Goal: Task Accomplishment & Management: Use online tool/utility

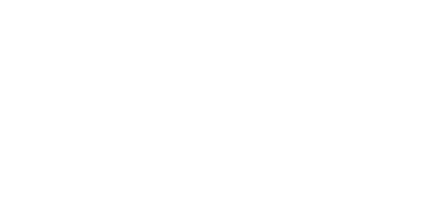
click at [194, 0] on html at bounding box center [223, 0] width 447 height 0
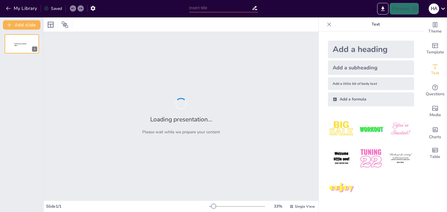
type input "الترويج المشترك: فرص إعلانية لتعزيز العلامة التجارية بين بازاري والشركاء"
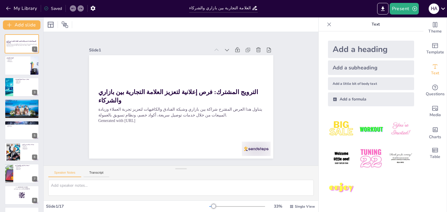
checkbox input "true"
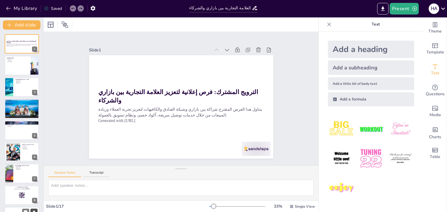
checkbox input "true"
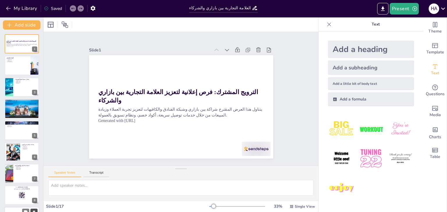
checkbox input "true"
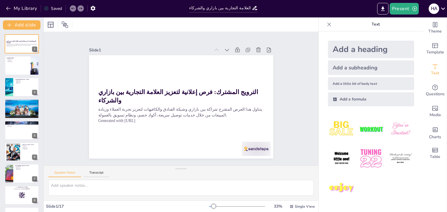
checkbox input "true"
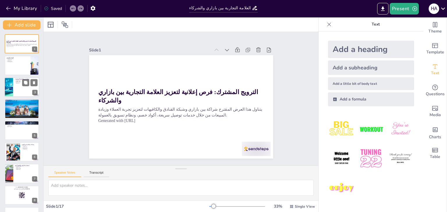
checkbox input "true"
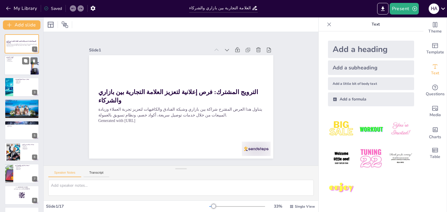
checkbox input "true"
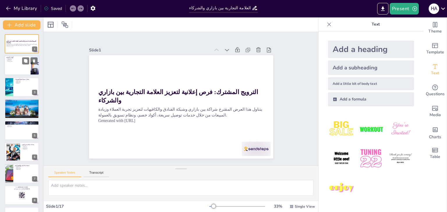
checkbox input "true"
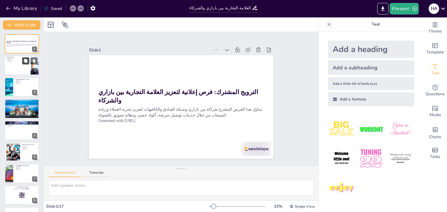
click at [24, 58] on button at bounding box center [25, 61] width 7 height 7
type textarea "lorem ipsum dolors am cons adipi elits doeiu tempor inc utl etdolor magnaali en…"
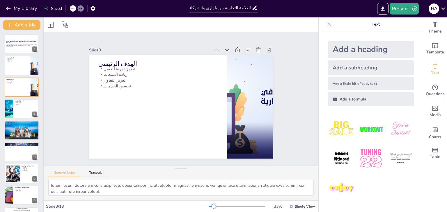
checkbox input "true"
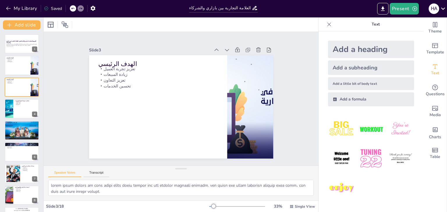
checkbox input "true"
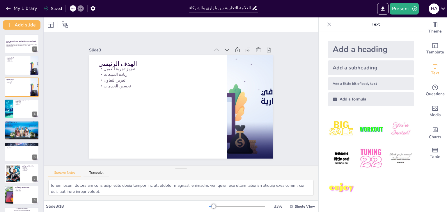
checkbox input "true"
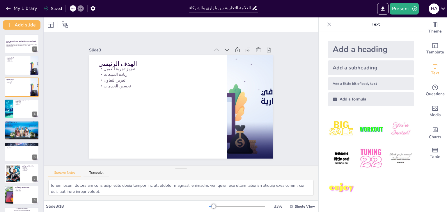
checkbox input "true"
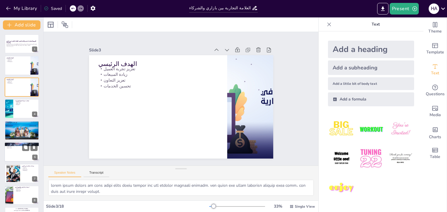
checkbox input "true"
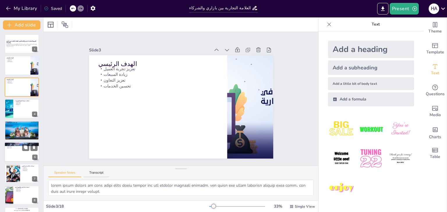
checkbox input "true"
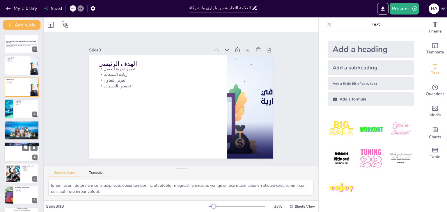
checkbox input "true"
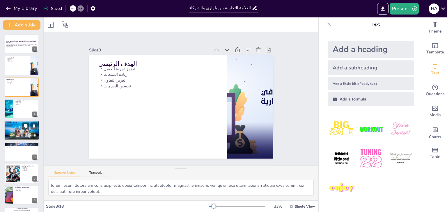
checkbox input "true"
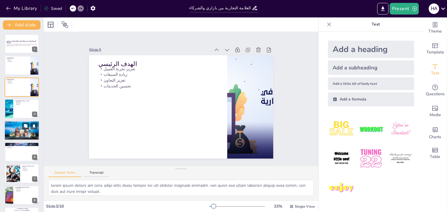
checkbox input "true"
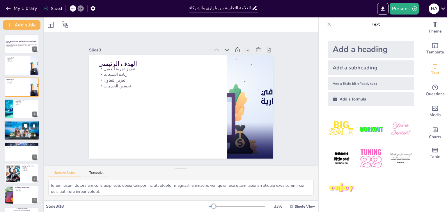
checkbox input "true"
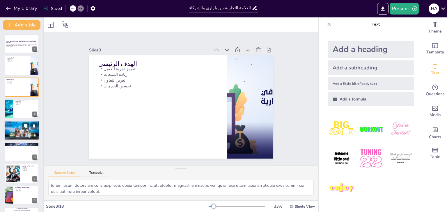
click at [25, 133] on div at bounding box center [21, 130] width 35 height 23
type textarea "lor ipsumdo si amet conse adipi eli seddo eiusm temporinci utlab. etd magnaal e…"
checkbox input "true"
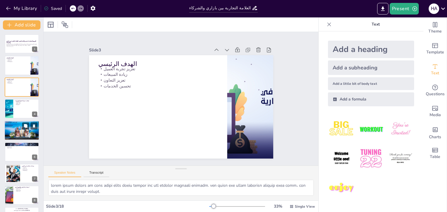
checkbox input "true"
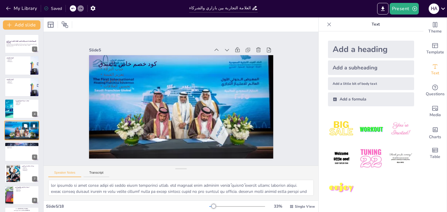
checkbox input "true"
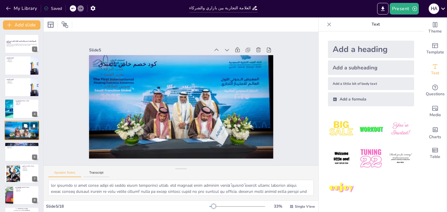
scroll to position [9, 0]
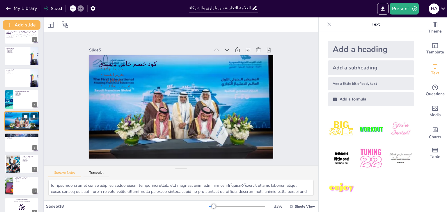
checkbox input "true"
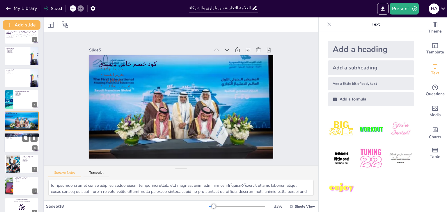
checkbox input "true"
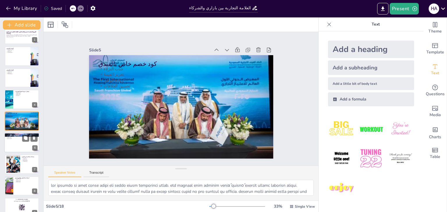
checkbox input "true"
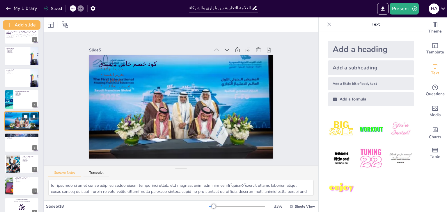
checkbox input "true"
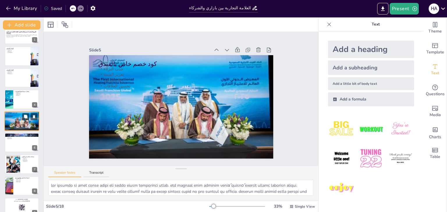
checkbox input "true"
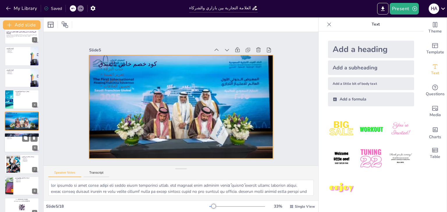
checkbox input "true"
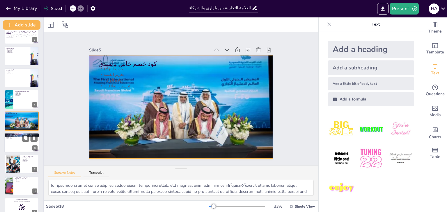
checkbox input "true"
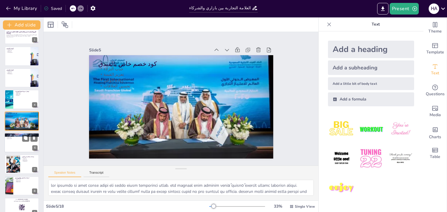
checkbox input "true"
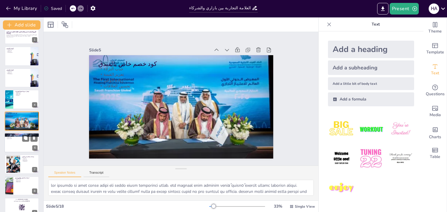
checkbox input "true"
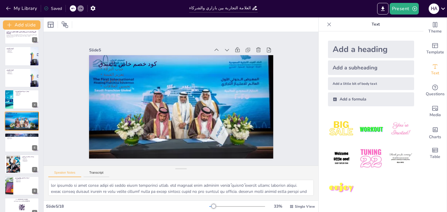
checkbox input "true"
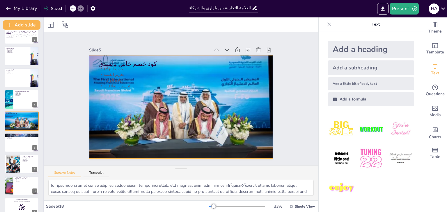
checkbox input "true"
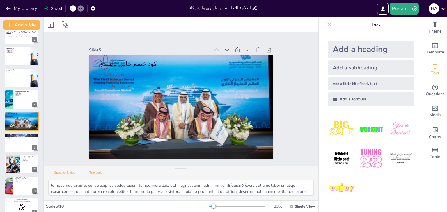
click at [97, 174] on button "Transcript" at bounding box center [96, 174] width 26 height 6
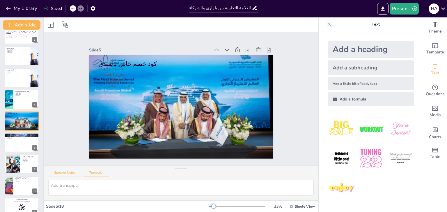
click at [74, 177] on button "Speaker Notes" at bounding box center [64, 174] width 33 height 6
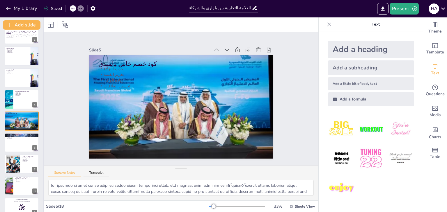
checkbox input "true"
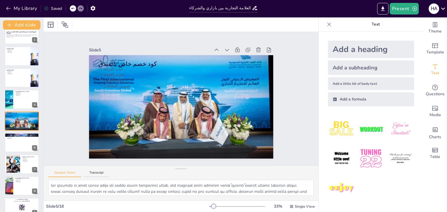
checkbox input "true"
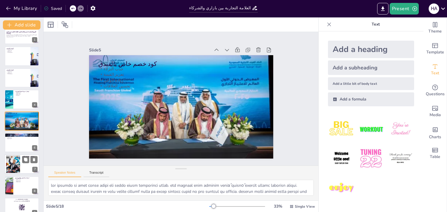
checkbox input "true"
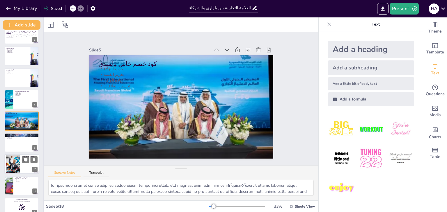
checkbox input "true"
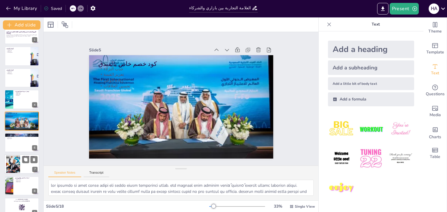
checkbox input "true"
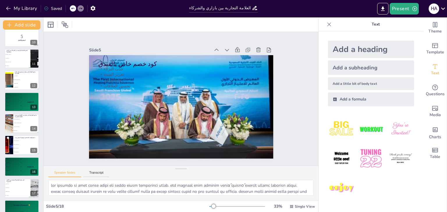
scroll to position [213, 0]
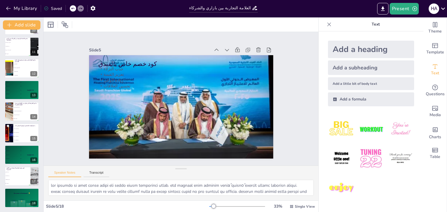
checkbox input "true"
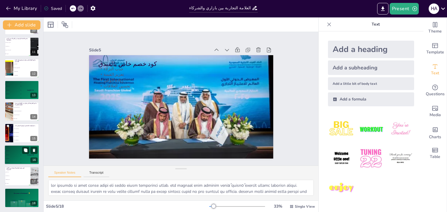
checkbox input "true"
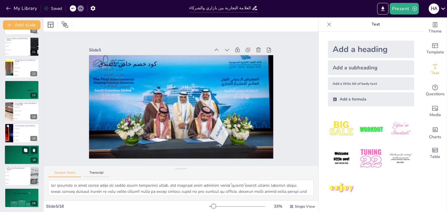
checkbox input "true"
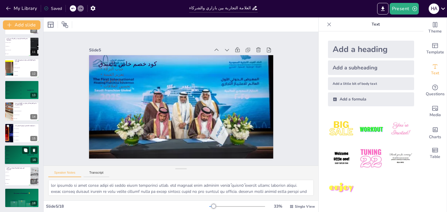
checkbox input "true"
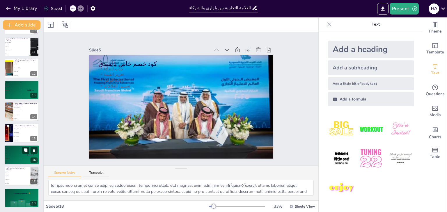
checkbox input "true"
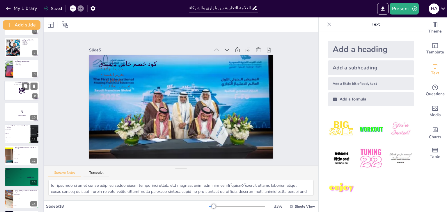
click at [26, 91] on div at bounding box center [21, 91] width 35 height 20
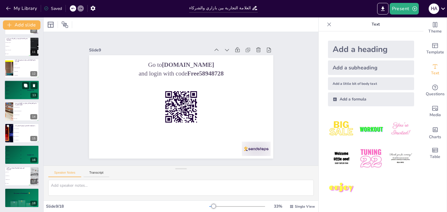
click at [18, 85] on div "🥈 Participant 2 400" at bounding box center [12, 86] width 17 height 4
